Goal: Task Accomplishment & Management: Use online tool/utility

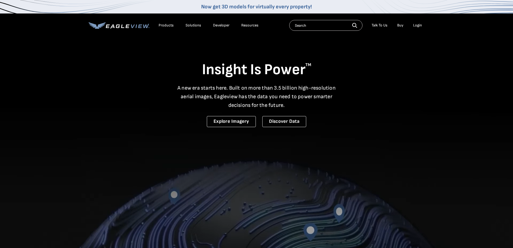
click at [417, 24] on div "Login" at bounding box center [417, 25] width 9 height 5
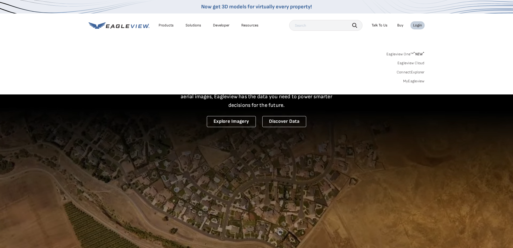
click at [416, 81] on link "MyEagleview" at bounding box center [414, 81] width 22 height 5
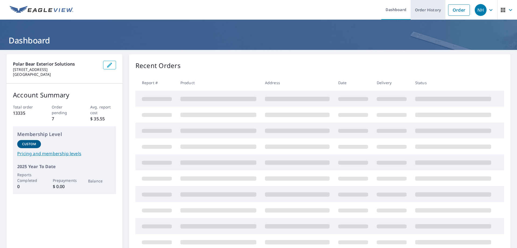
click at [419, 9] on link "Order History" at bounding box center [428, 10] width 35 height 20
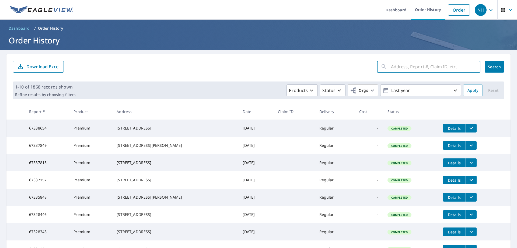
click at [407, 64] on input "text" at bounding box center [435, 66] width 89 height 15
paste input "67337815"
type input "67337815"
click at [493, 68] on span "Search" at bounding box center [494, 66] width 11 height 5
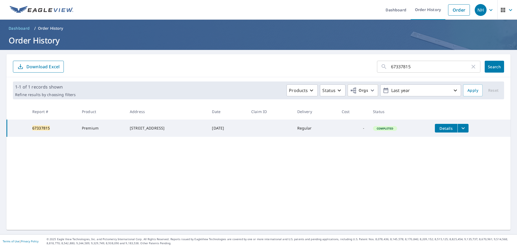
click at [463, 129] on icon "filesDropdownBtn-67337815" at bounding box center [463, 128] width 6 height 6
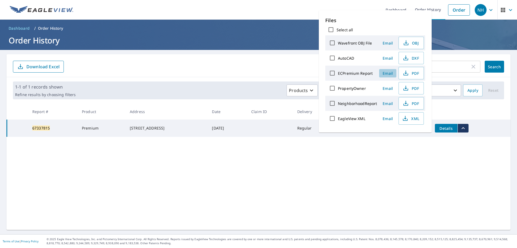
click at [387, 74] on span "Email" at bounding box center [388, 73] width 13 height 5
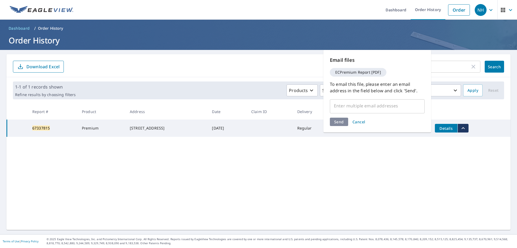
click at [342, 106] on input "text" at bounding box center [373, 105] width 82 height 10
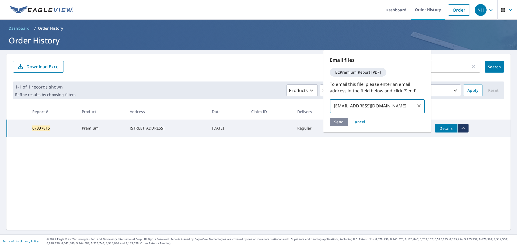
type input "[EMAIL_ADDRESS][DOMAIN_NAME]"
click at [341, 121] on div "Send Cancel" at bounding box center [377, 121] width 95 height 8
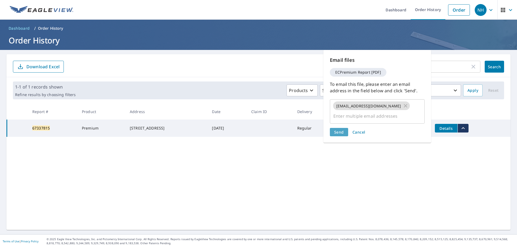
click at [341, 129] on span "Send" at bounding box center [339, 131] width 10 height 5
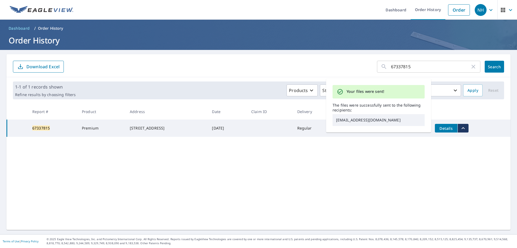
click at [417, 69] on input "67337815" at bounding box center [430, 66] width 79 height 15
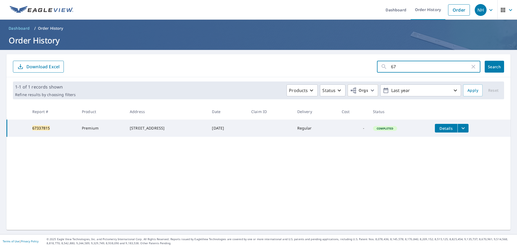
type input "6"
paste input "67337849"
type input "67337849"
click at [489, 67] on span "Search" at bounding box center [494, 66] width 11 height 5
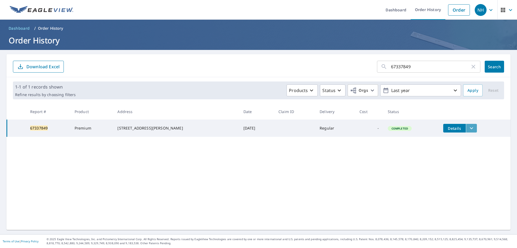
click at [469, 127] on icon "filesDropdownBtn-67337849" at bounding box center [472, 128] width 6 height 6
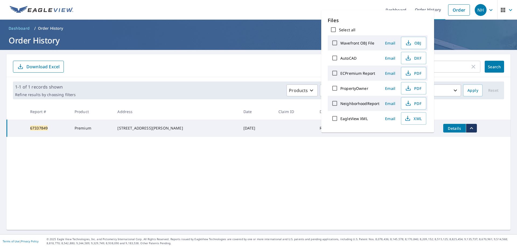
click at [387, 73] on span "Email" at bounding box center [390, 73] width 13 height 5
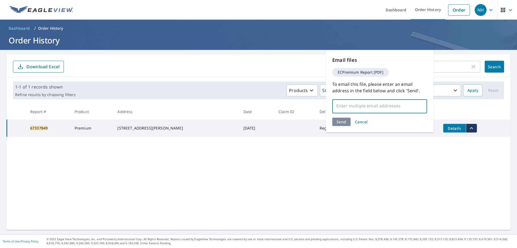
click at [348, 110] on input "text" at bounding box center [376, 105] width 82 height 10
type input "[EMAIL_ADDRESS][DOMAIN_NAME]"
click at [338, 124] on div "Send Cancel" at bounding box center [379, 121] width 95 height 8
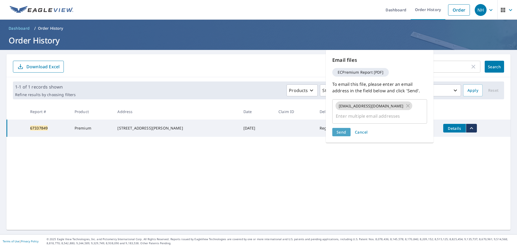
click at [338, 129] on span "Send" at bounding box center [342, 131] width 10 height 5
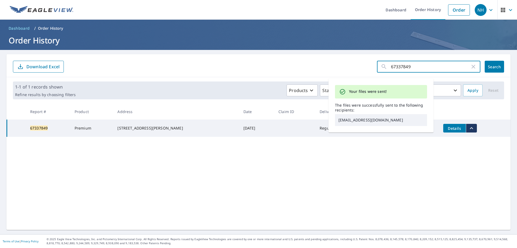
click at [423, 65] on input "67337849" at bounding box center [430, 66] width 79 height 15
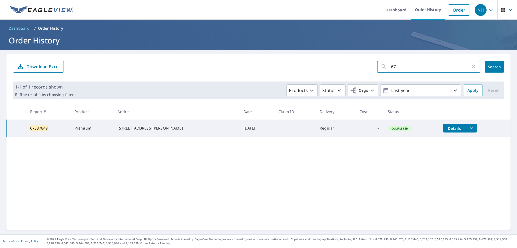
type input "6"
paste input "67328343"
type input "67328343"
click at [489, 66] on span "Search" at bounding box center [494, 66] width 11 height 5
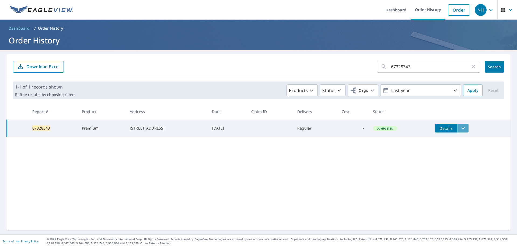
click at [464, 129] on icon "filesDropdownBtn-67328343" at bounding box center [463, 128] width 6 height 6
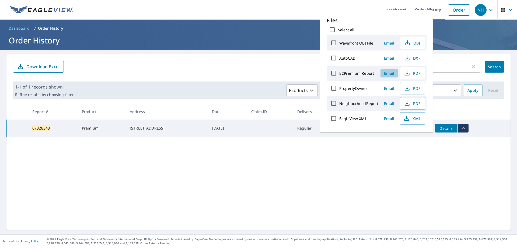
click at [389, 74] on span "Email" at bounding box center [389, 73] width 13 height 5
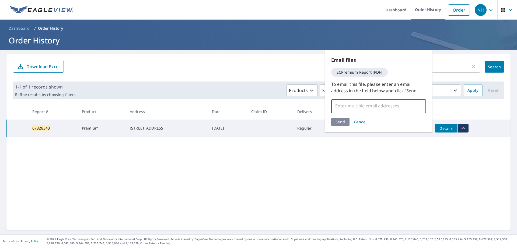
click at [348, 110] on input "text" at bounding box center [375, 105] width 82 height 10
type input "[EMAIL_ADDRESS][DOMAIN_NAME]"
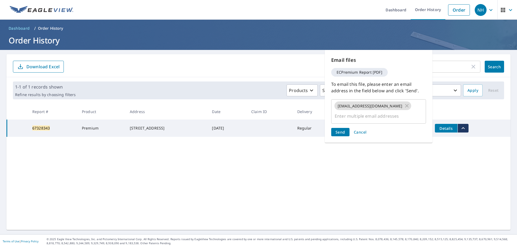
click at [343, 128] on div "Send Cancel" at bounding box center [378, 132] width 95 height 8
click at [343, 129] on span "Send" at bounding box center [341, 131] width 10 height 5
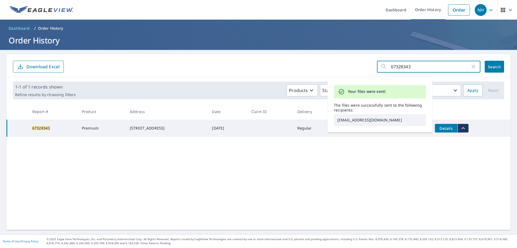
click at [416, 66] on input "67328343" at bounding box center [430, 66] width 79 height 15
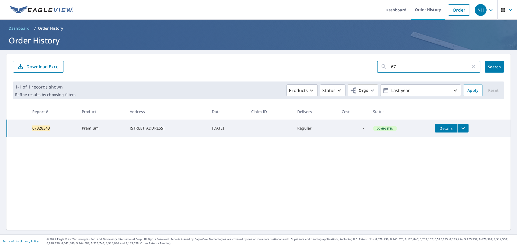
type input "6"
paste input "66912420"
type input "66912420"
click at [495, 67] on span "Search" at bounding box center [494, 66] width 11 height 5
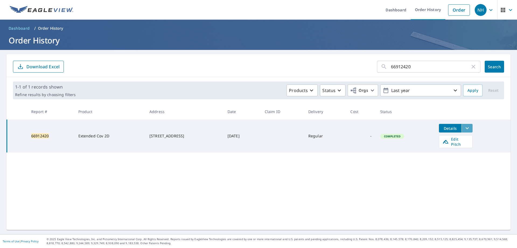
click at [469, 126] on icon "filesDropdownBtn-66912420" at bounding box center [467, 128] width 6 height 6
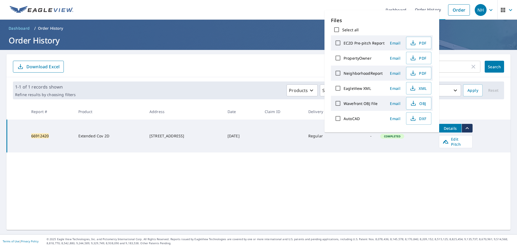
click at [395, 45] on span "Email" at bounding box center [395, 42] width 13 height 5
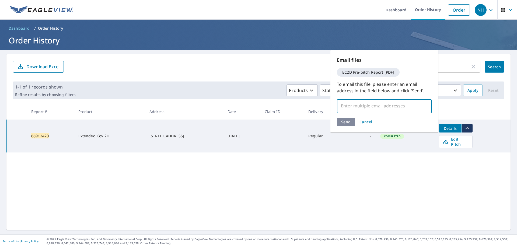
click at [350, 110] on input "text" at bounding box center [380, 105] width 82 height 10
type input "[PERSON_NAME][EMAIL_ADDRESS][DOMAIN_NAME]"
click at [352, 121] on div "Send Cancel" at bounding box center [384, 121] width 95 height 8
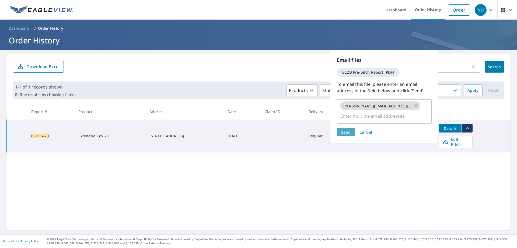
click at [352, 128] on button "Send" at bounding box center [346, 132] width 18 height 8
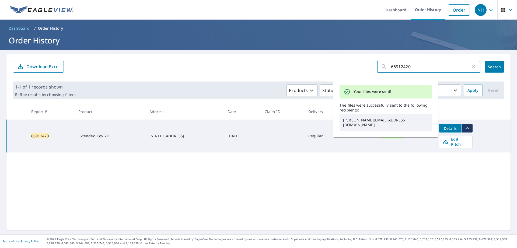
click at [416, 65] on input "66912420" at bounding box center [430, 66] width 79 height 15
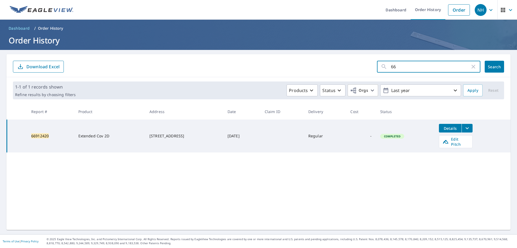
type input "6"
paste input "66912420"
type input "66912420"
click at [486, 64] on button "Search" at bounding box center [494, 67] width 19 height 12
click at [468, 128] on icon "filesDropdownBtn-66912420" at bounding box center [467, 128] width 3 height 2
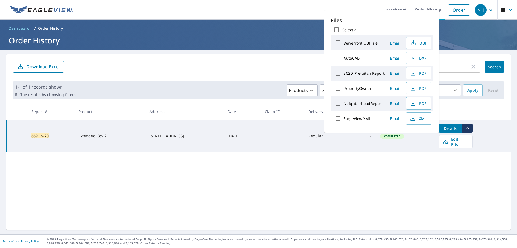
click at [394, 73] on span "Email" at bounding box center [395, 73] width 13 height 5
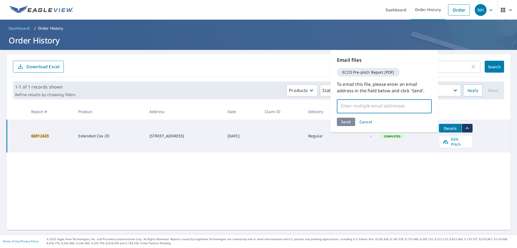
click at [359, 107] on input "text" at bounding box center [380, 105] width 82 height 10
type input "[PERSON_NAME][EMAIL_ADDRESS][DOMAIN_NAME]"
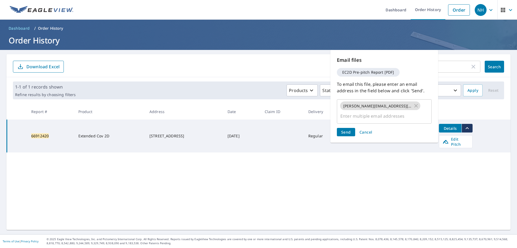
click at [347, 128] on div "Send Cancel" at bounding box center [384, 132] width 95 height 8
click at [347, 129] on span "Send" at bounding box center [346, 131] width 10 height 5
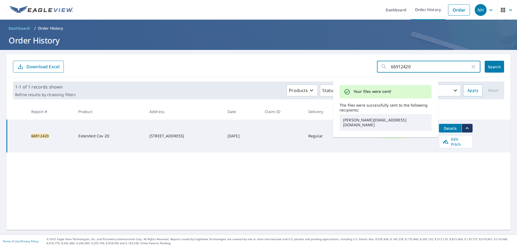
click at [419, 68] on input "66912420" at bounding box center [430, 66] width 79 height 15
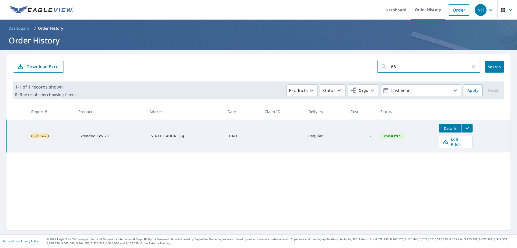
type input "6"
paste input "67335848"
type input "67335848"
click at [489, 69] on span "Search" at bounding box center [494, 66] width 11 height 5
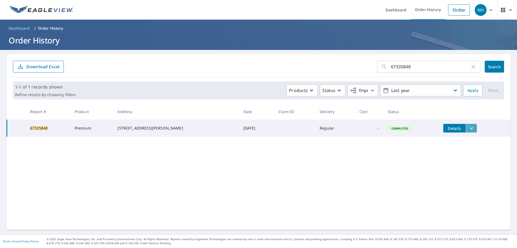
click at [469, 130] on icon "filesDropdownBtn-67335848" at bounding box center [472, 128] width 6 height 6
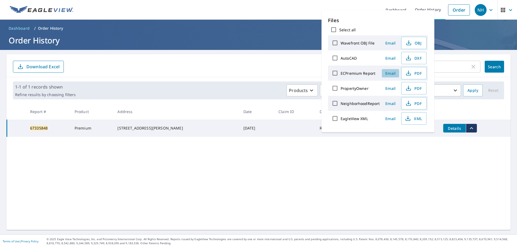
click at [390, 75] on span "Email" at bounding box center [390, 73] width 13 height 5
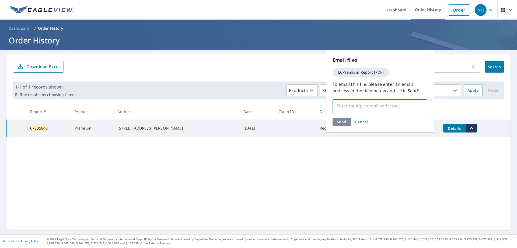
click at [368, 102] on input "text" at bounding box center [376, 105] width 82 height 10
type input "[PERSON_NAME][EMAIL_ADDRESS][DOMAIN_NAME]"
click at [343, 122] on div "Send Cancel" at bounding box center [380, 121] width 95 height 8
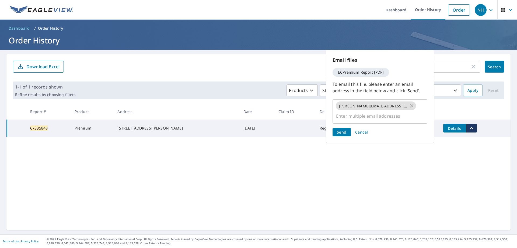
click at [343, 129] on span "Send" at bounding box center [342, 131] width 10 height 5
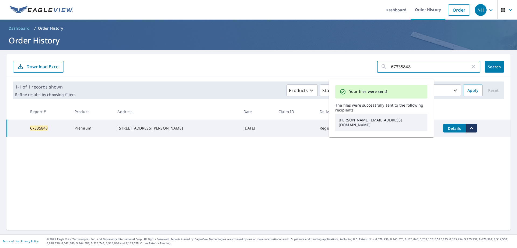
click at [413, 63] on input "67335848" at bounding box center [430, 66] width 79 height 15
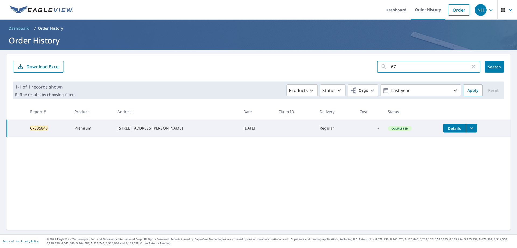
type input "6"
paste input "67328446"
type input "67328446"
click at [490, 65] on span "Search" at bounding box center [494, 66] width 11 height 5
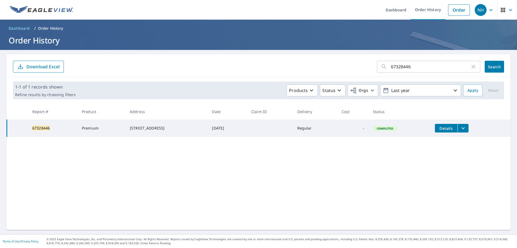
click at [466, 129] on icon "filesDropdownBtn-67328446" at bounding box center [463, 128] width 6 height 6
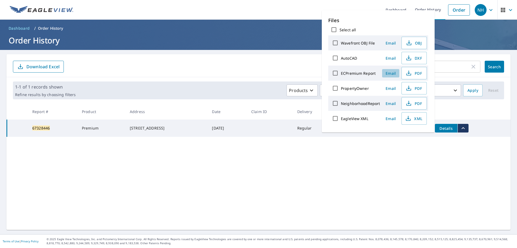
click at [387, 73] on span "Email" at bounding box center [390, 73] width 13 height 5
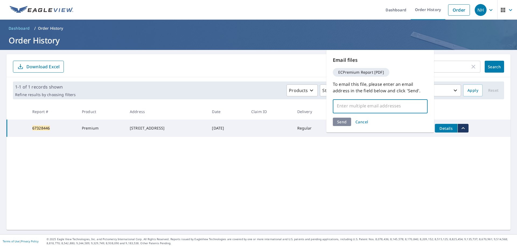
click at [357, 103] on input "text" at bounding box center [376, 105] width 82 height 10
type input "[EMAIL_ADDRESS][DOMAIN_NAME]"
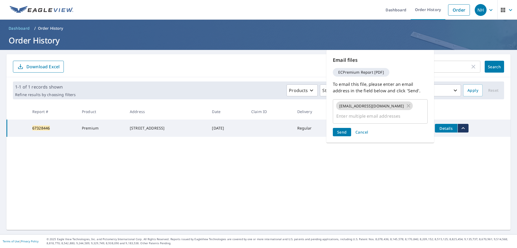
click at [340, 128] on div "Send Cancel" at bounding box center [380, 132] width 95 height 8
click at [340, 129] on span "Send" at bounding box center [342, 131] width 10 height 5
